Goal: Task Accomplishment & Management: Manage account settings

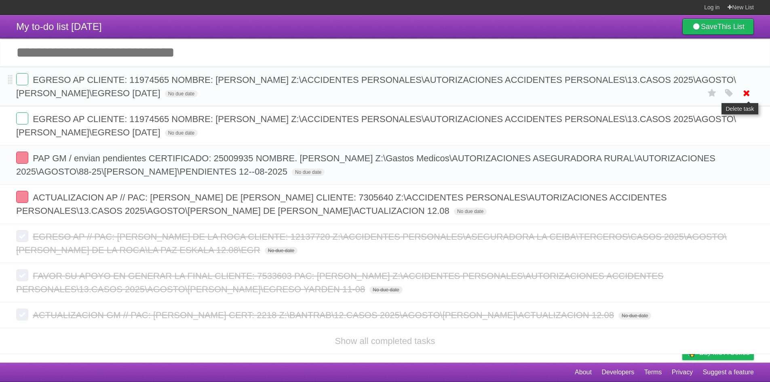
click at [742, 93] on icon at bounding box center [745, 92] width 11 height 13
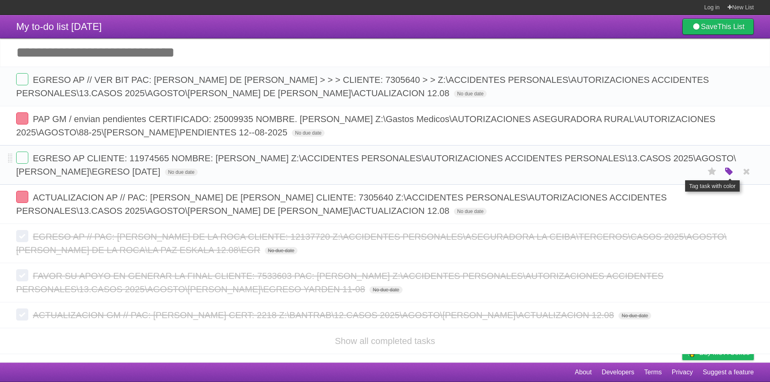
click at [727, 172] on icon "button" at bounding box center [728, 171] width 11 height 11
click at [663, 174] on label "Blue" at bounding box center [660, 171] width 9 height 9
copy span "11974565"
drag, startPoint x: 166, startPoint y: 160, endPoint x: 129, endPoint y: 162, distance: 37.2
click at [129, 162] on span "EGRESO AP CLIENTE: 11974565 NOMBRE: [PERSON_NAME] Z:\ACCIDENTES PERSONALES\AUTO…" at bounding box center [375, 164] width 719 height 23
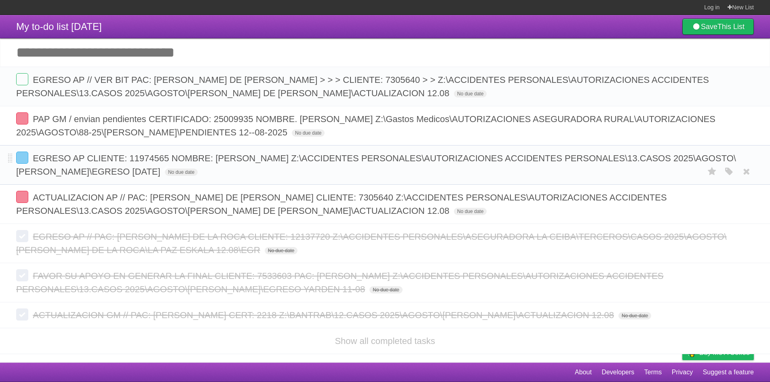
copy span "Z:\ACCIDENTES PERSONALES\AUTORIZACIONES ACCIDENTES PERSONALES\13.CASOS 2025\AGO…"
drag, startPoint x: 438, startPoint y: 172, endPoint x: 381, endPoint y: 156, distance: 60.1
click at [381, 156] on span "EGRESO AP CLIENTE: 11974565 NOMBRE: [PERSON_NAME] Z:\ACCIDENTES PERSONALES\AUTO…" at bounding box center [375, 164] width 719 height 23
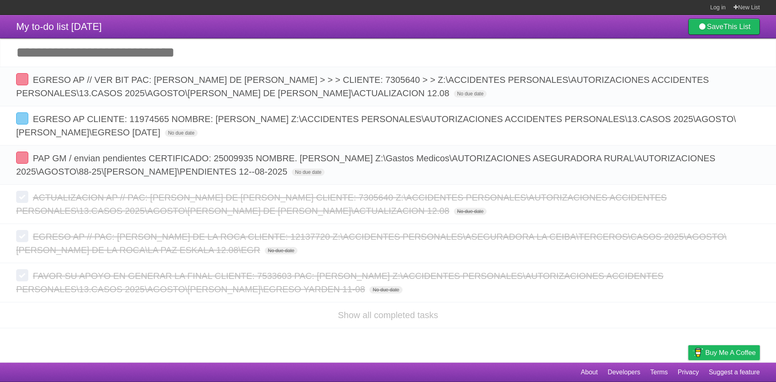
click at [112, 49] on input "Add another task" at bounding box center [388, 52] width 776 height 28
paste input "**********"
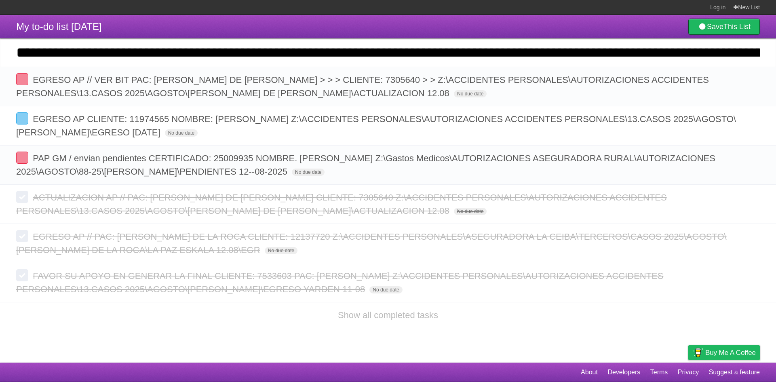
scroll to position [0, 983]
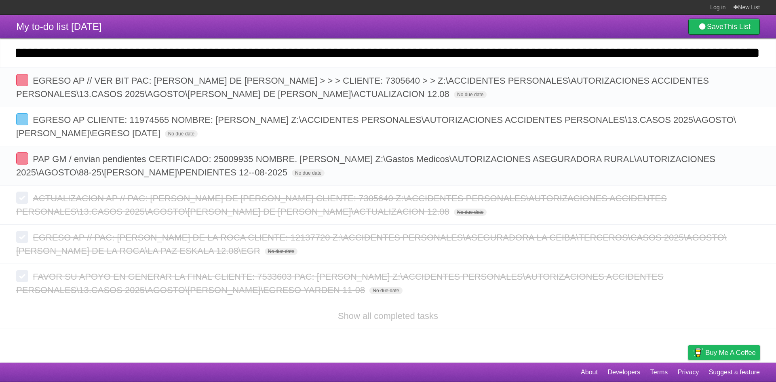
type input "**********"
click input "*********" at bounding box center [0, 0] width 0 height 0
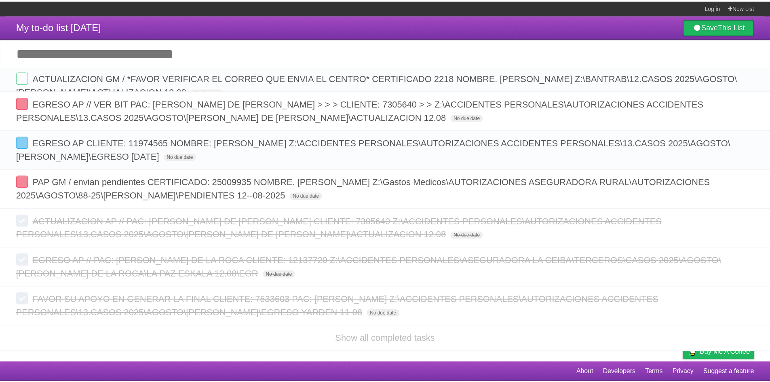
scroll to position [0, 0]
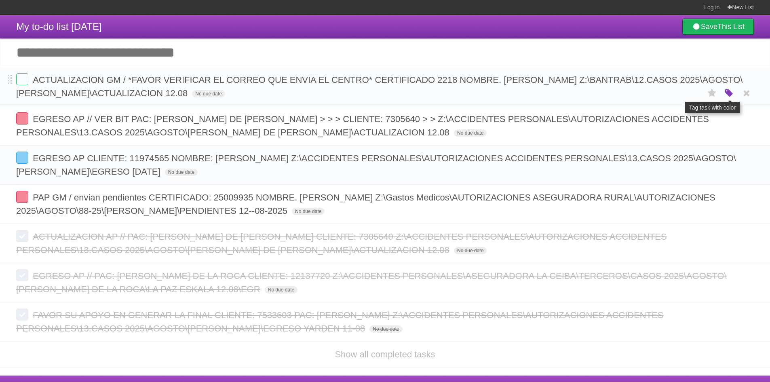
click at [730, 91] on icon "button" at bounding box center [728, 93] width 11 height 11
click at [662, 95] on label "Blue" at bounding box center [660, 92] width 9 height 9
click at [21, 83] on label at bounding box center [22, 79] width 12 height 12
